Goal: Transaction & Acquisition: Purchase product/service

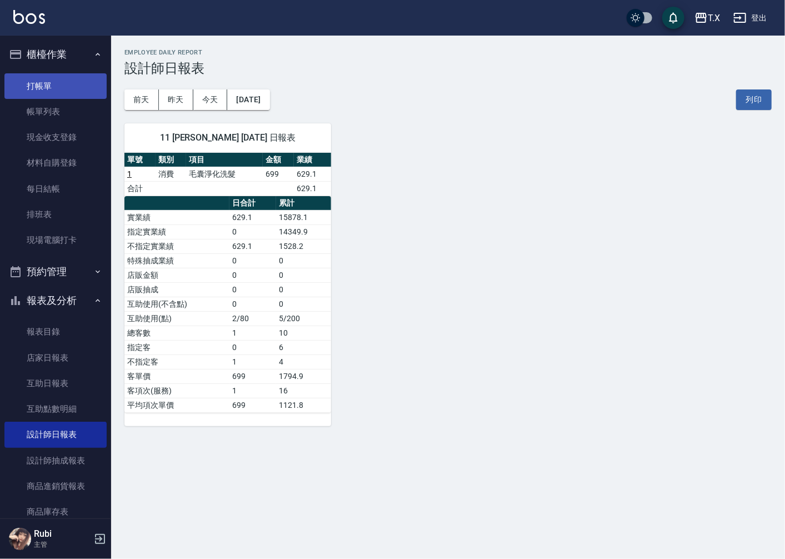
click at [23, 84] on link "打帳單" at bounding box center [55, 86] width 102 height 26
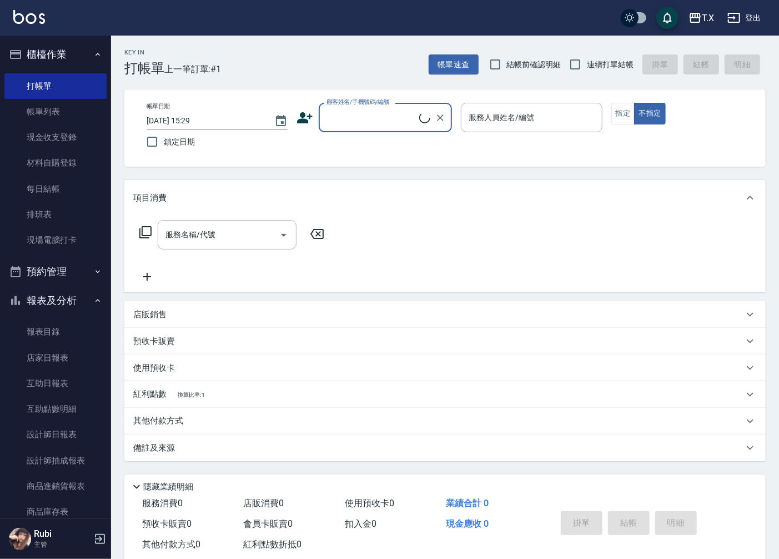
click at [369, 117] on input "顧客姓名/手機號碼/編號" at bounding box center [372, 117] width 96 height 19
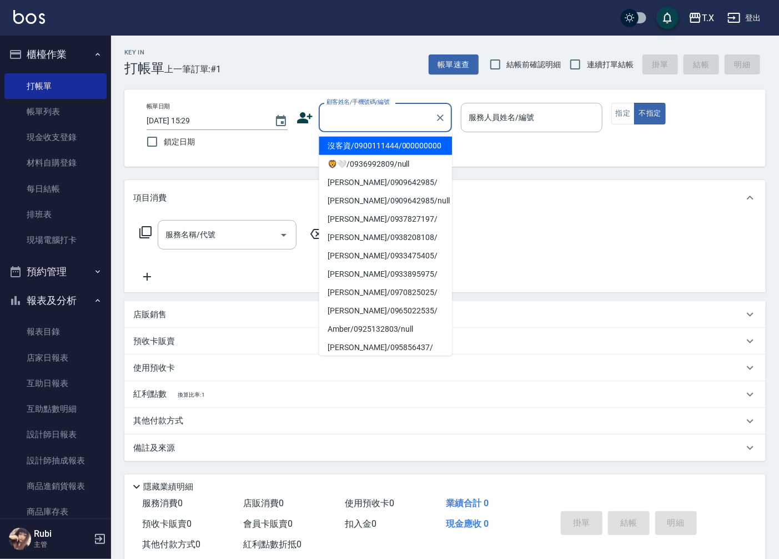
click at [356, 145] on li "沒客資/0900111444/000000000" at bounding box center [385, 146] width 133 height 18
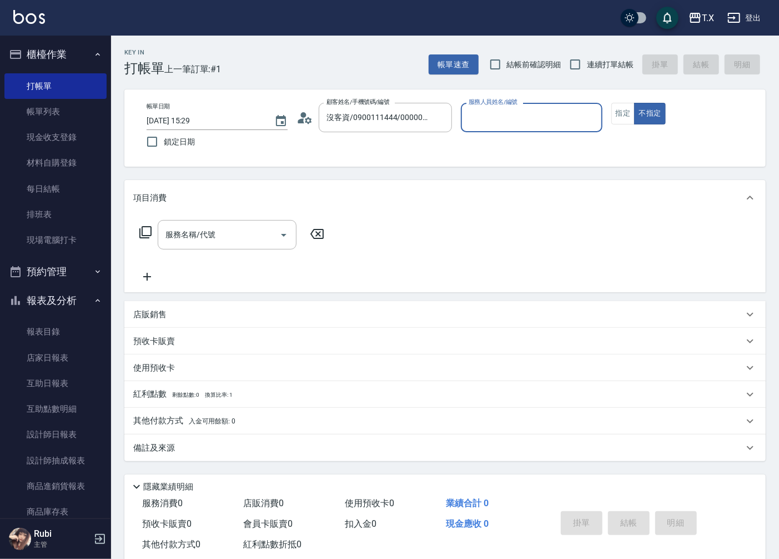
type input "沒客資/0900111444/000000000"
type input "Pei-05"
type button "false"
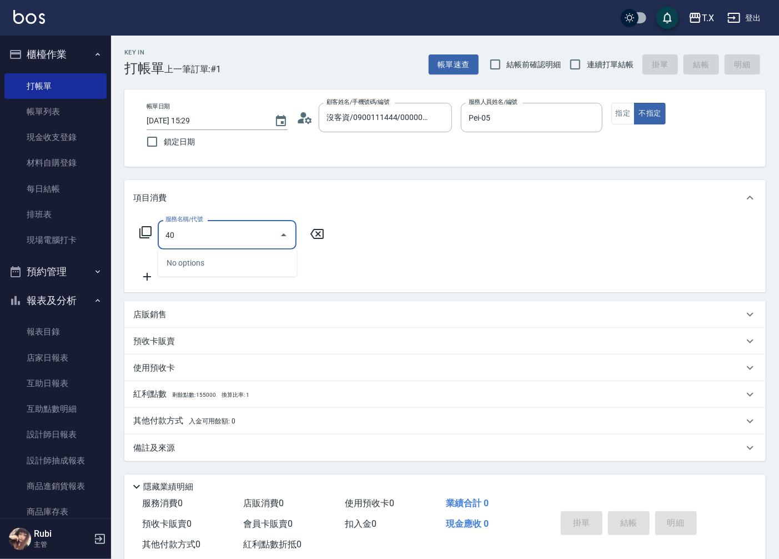
type input "401"
type input "20"
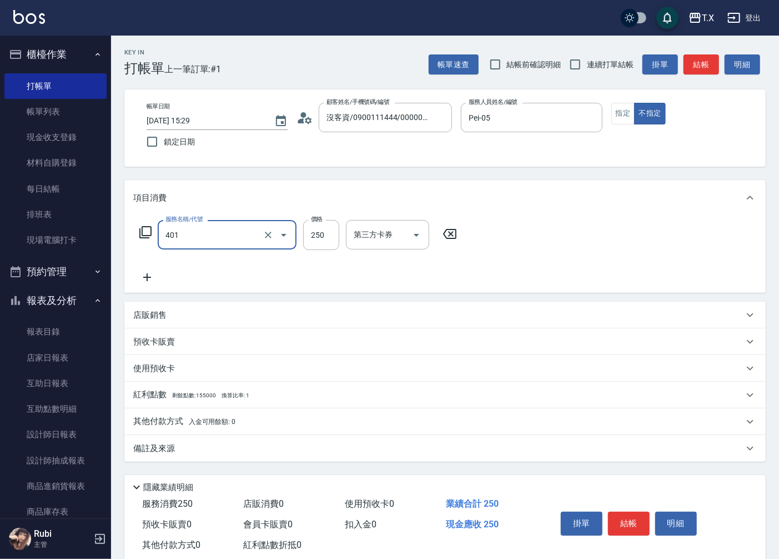
type input "剪髮(401)"
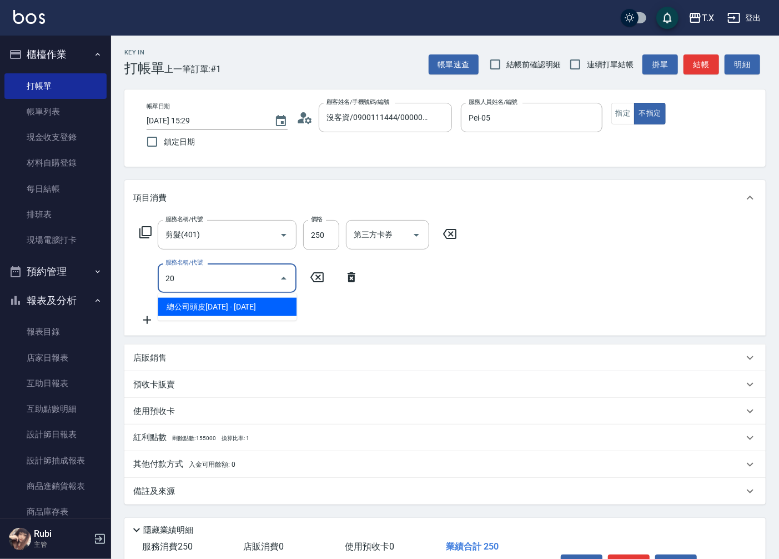
type input "201"
type input "40"
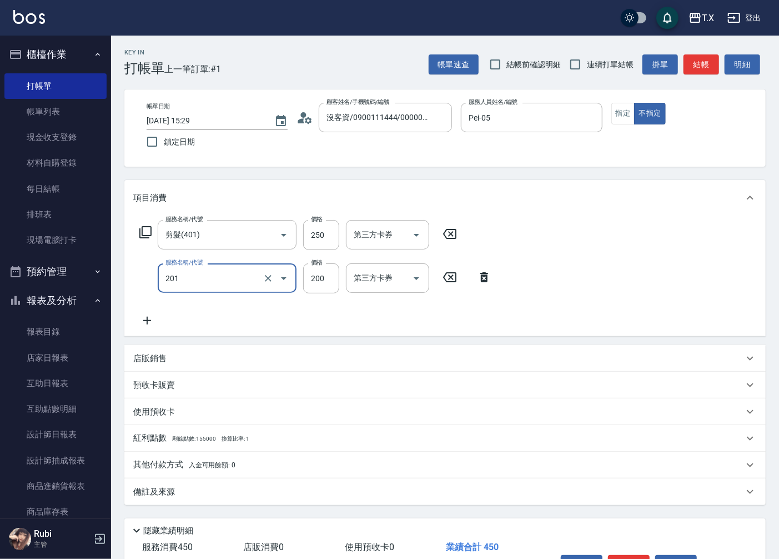
type input "洗髮(201)"
type input "20"
type input "25"
type input "50"
type input "250"
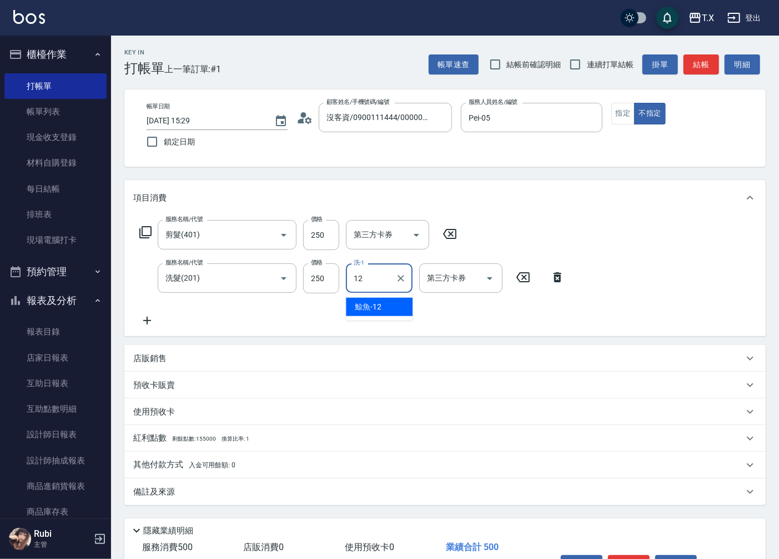
type input "鯨魚-12"
click at [616, 118] on button "指定" at bounding box center [623, 114] width 24 height 22
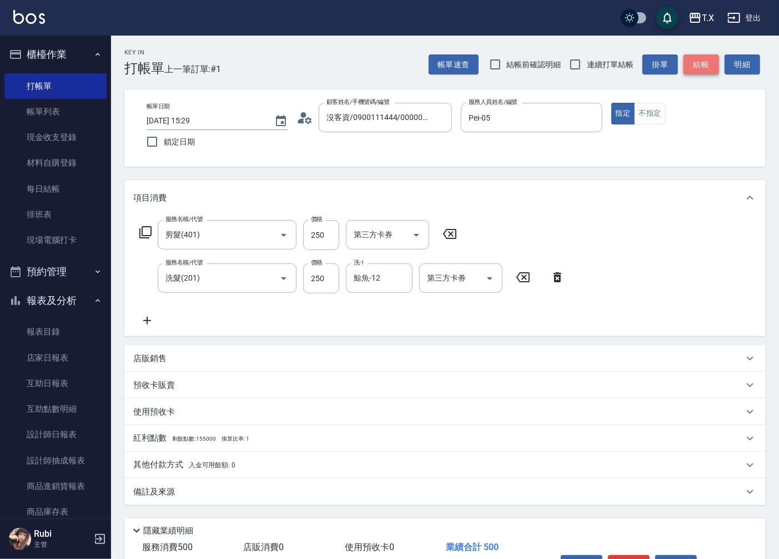
click at [700, 57] on button "結帳" at bounding box center [701, 64] width 36 height 21
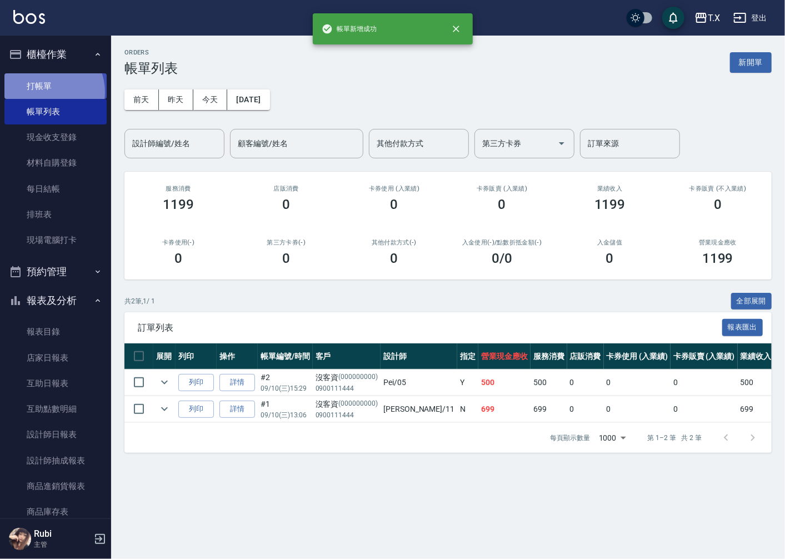
click at [47, 91] on link "打帳單" at bounding box center [55, 86] width 102 height 26
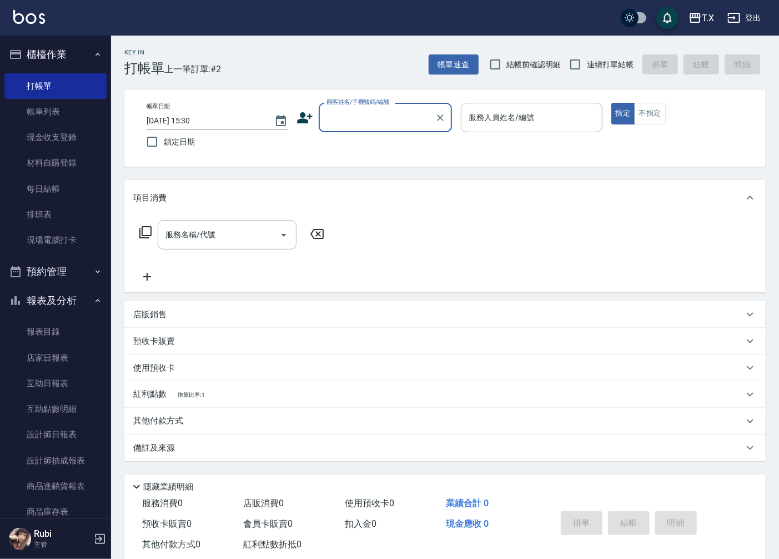
drag, startPoint x: 609, startPoint y: 69, endPoint x: 556, endPoint y: 81, distance: 53.4
click at [609, 69] on span "連續打單結帳" at bounding box center [610, 65] width 47 height 12
click at [587, 69] on input "連續打單結帳" at bounding box center [575, 64] width 23 height 23
checkbox input "true"
click at [376, 129] on div "顧客姓名/手機號碼/編號" at bounding box center [385, 117] width 133 height 29
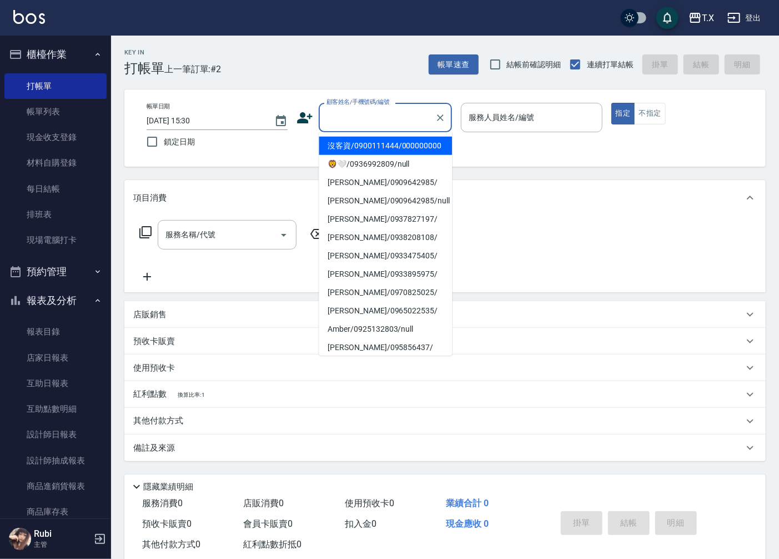
click at [375, 149] on li "沒客資/0900111444/000000000" at bounding box center [385, 146] width 133 height 18
type input "沒客資/0900111444/000000000"
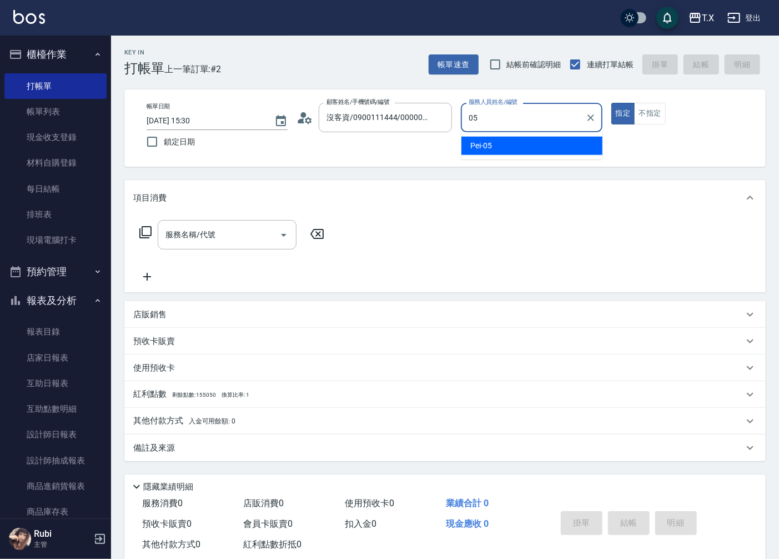
type input "Pei-05"
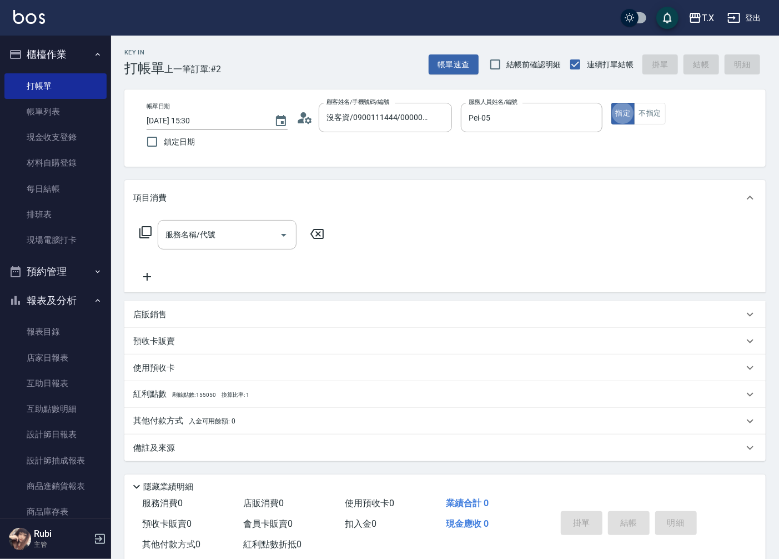
type button "true"
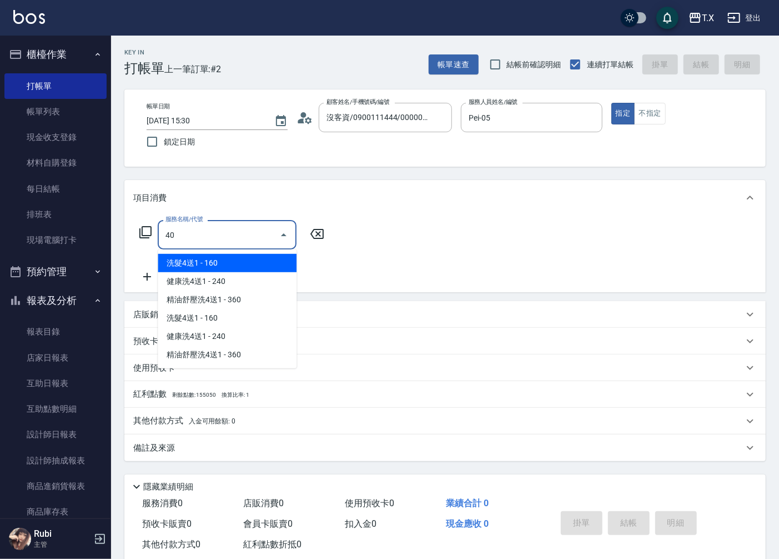
type input "401"
type input "20"
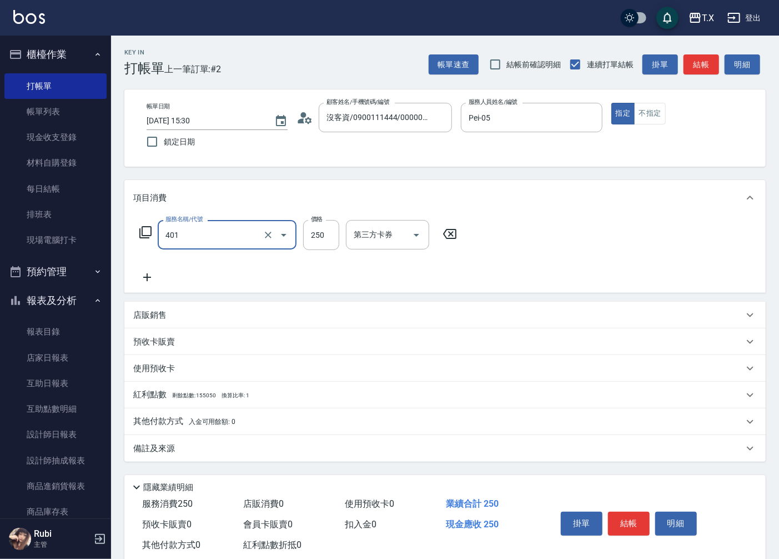
type input "剪髮(401)"
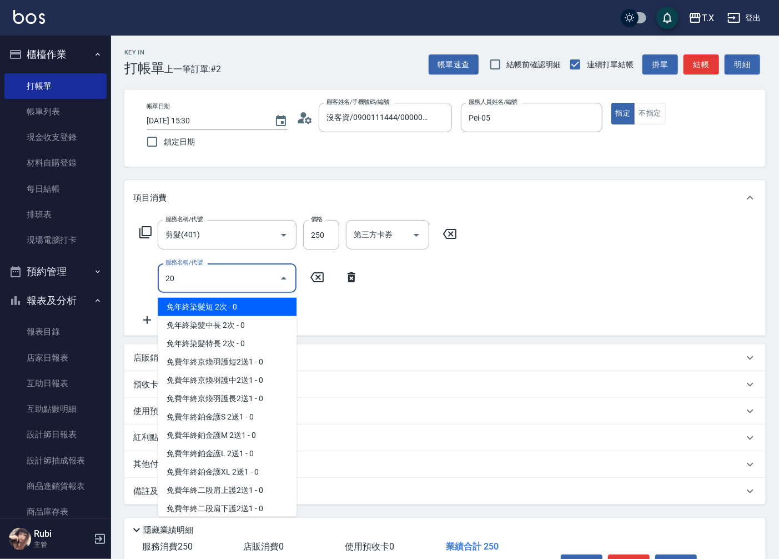
type input "201"
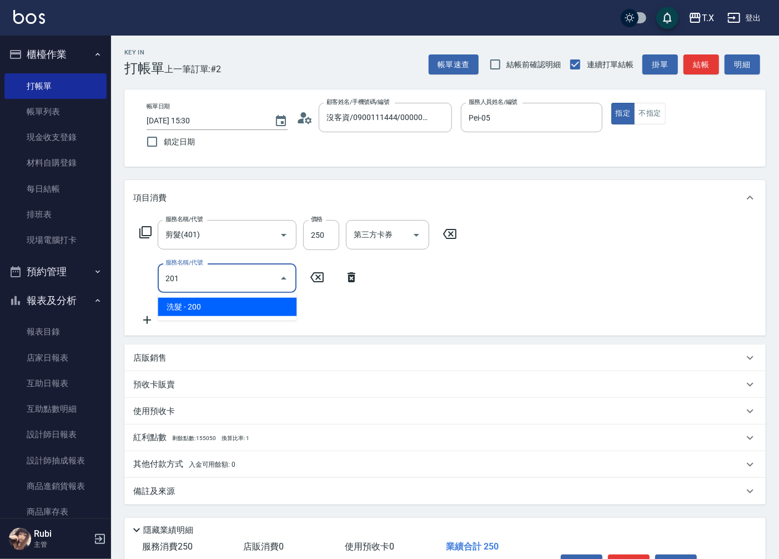
type input "40"
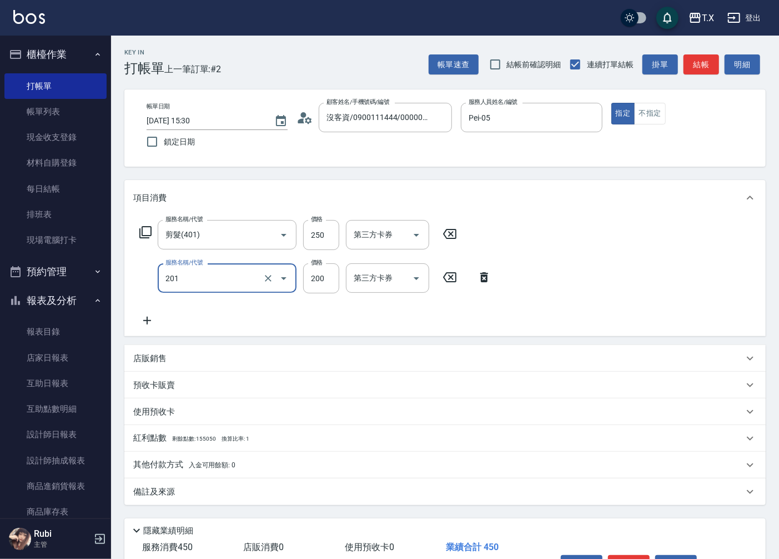
type input "洗髮(201)"
type input "20"
type input "250"
type input "50"
type input "250"
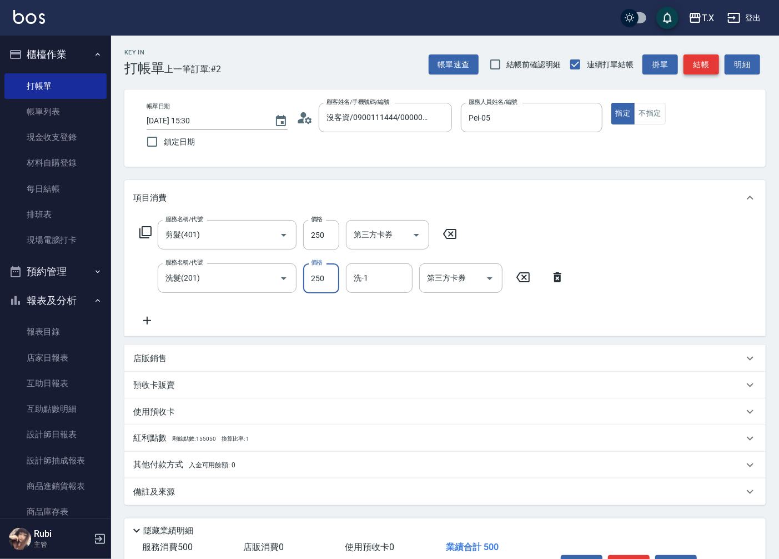
click at [707, 63] on button "結帳" at bounding box center [701, 64] width 36 height 21
type input "0"
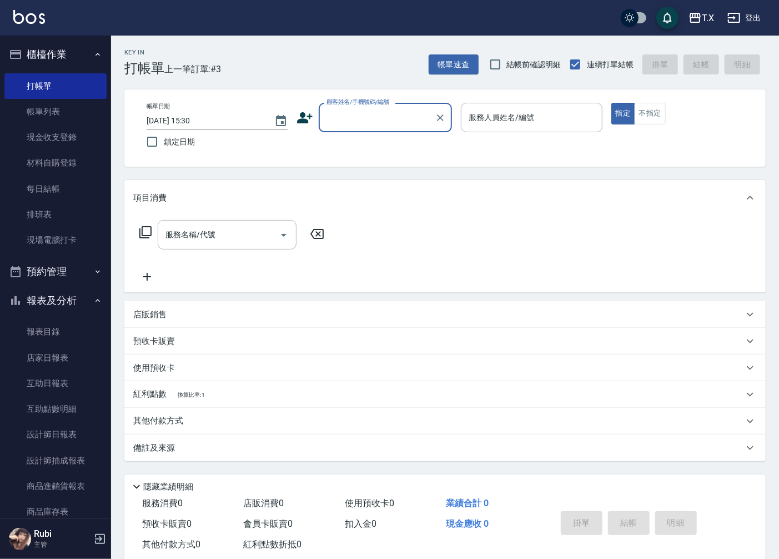
click at [698, 51] on div "Key In 打帳單 上一筆訂單:#3 帳單速查 結帳前確認明細 連續打單結帳 掛單 結帳 明細" at bounding box center [438, 56] width 655 height 41
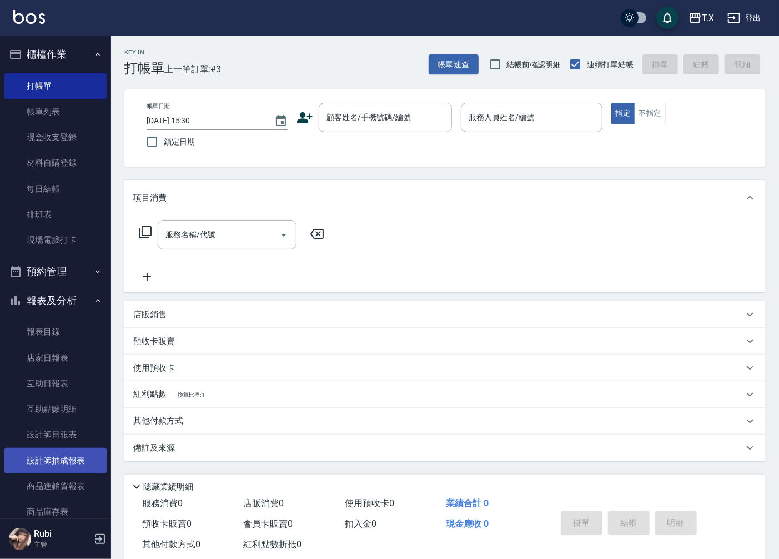
click at [52, 449] on link "設計師抽成報表" at bounding box center [55, 461] width 102 height 26
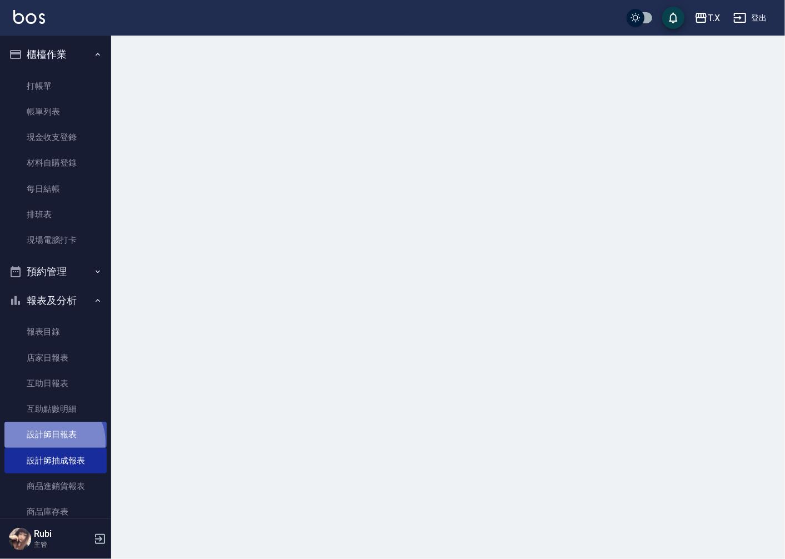
click at [52, 441] on link "設計師日報表" at bounding box center [55, 434] width 102 height 26
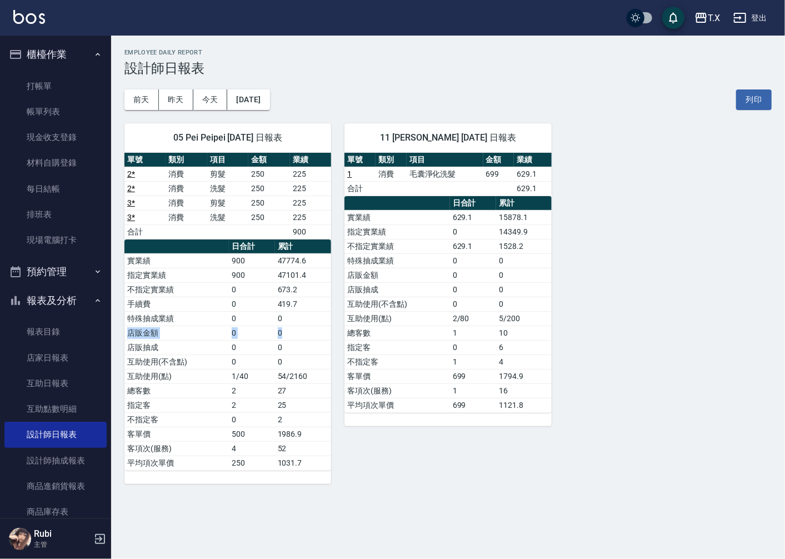
drag, startPoint x: 284, startPoint y: 325, endPoint x: 275, endPoint y: 279, distance: 46.4
click at [283, 294] on tbody "實業績 900 47774.6 指定實業績 900 47101.4 不指定實業績 0 673.2 手續費 0 419.7 特殊抽成業績 0 0 店販金額 0 …" at bounding box center [227, 361] width 207 height 217
drag, startPoint x: 270, startPoint y: 270, endPoint x: 267, endPoint y: 344, distance: 73.9
click at [267, 343] on tbody "實業績 900 47774.6 指定實業績 900 47101.4 不指定實業績 0 673.2 手續費 0 419.7 特殊抽成業績 0 0 店販金額 0 …" at bounding box center [227, 361] width 207 height 217
drag, startPoint x: 262, startPoint y: 364, endPoint x: 257, endPoint y: 350, distance: 15.5
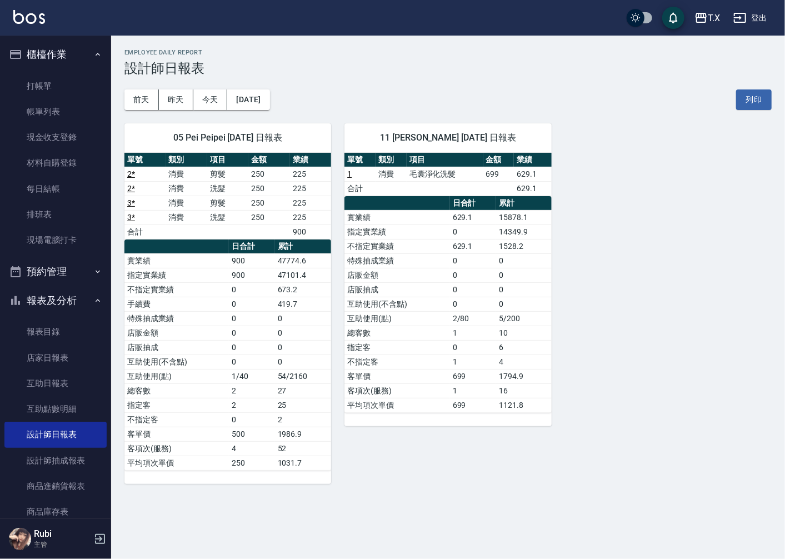
click at [260, 361] on td "0" at bounding box center [252, 361] width 46 height 14
drag, startPoint x: 257, startPoint y: 342, endPoint x: 243, endPoint y: 308, distance: 36.6
click at [253, 330] on tbody "實業績 900 47774.6 指定實業績 900 47101.4 不指定實業績 0 673.2 手續費 0 419.7 特殊抽成業績 0 0 店販金額 0 …" at bounding box center [227, 361] width 207 height 217
drag, startPoint x: 243, startPoint y: 308, endPoint x: 253, endPoint y: 348, distance: 40.7
click at [252, 333] on tbody "實業績 900 47774.6 指定實業績 900 47101.4 不指定實業績 0 673.2 手續費 0 419.7 特殊抽成業績 0 0 店販金額 0 …" at bounding box center [227, 361] width 207 height 217
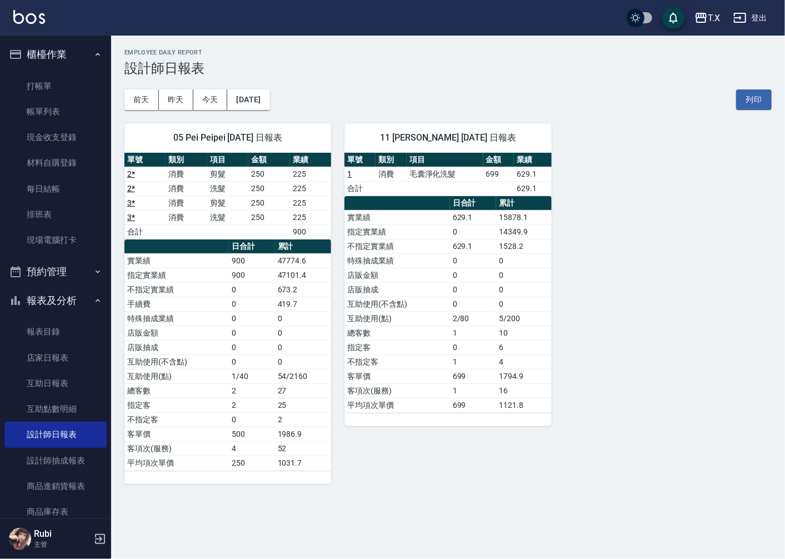
click at [254, 354] on td "0" at bounding box center [252, 361] width 46 height 14
drag, startPoint x: 252, startPoint y: 338, endPoint x: 229, endPoint y: 283, distance: 59.0
click at [246, 319] on tbody "實業績 900 47774.6 指定實業績 900 47101.4 不指定實業績 0 673.2 手續費 0 419.7 特殊抽成業績 0 0 店販金額 0 …" at bounding box center [227, 361] width 207 height 217
drag, startPoint x: 229, startPoint y: 283, endPoint x: 243, endPoint y: 318, distance: 37.8
click at [237, 300] on tbody "實業績 900 47774.6 指定實業績 900 47101.4 不指定實業績 0 673.2 手續費 0 419.7 特殊抽成業績 0 0 店販金額 0 …" at bounding box center [227, 361] width 207 height 217
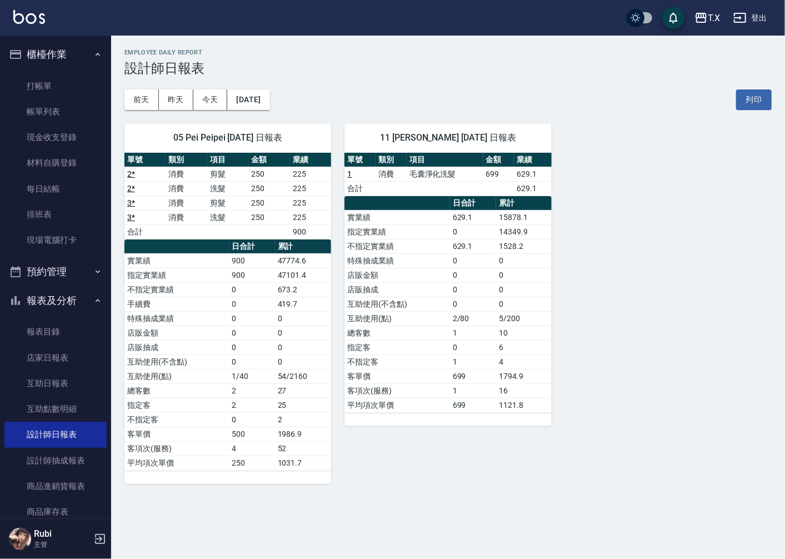
click at [243, 321] on td "0" at bounding box center [252, 318] width 46 height 14
